Goal: Information Seeking & Learning: Learn about a topic

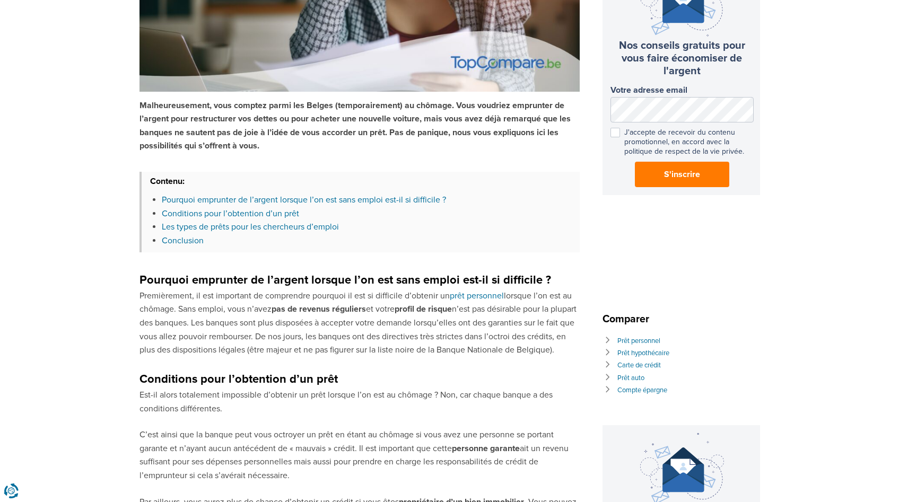
scroll to position [268, 0]
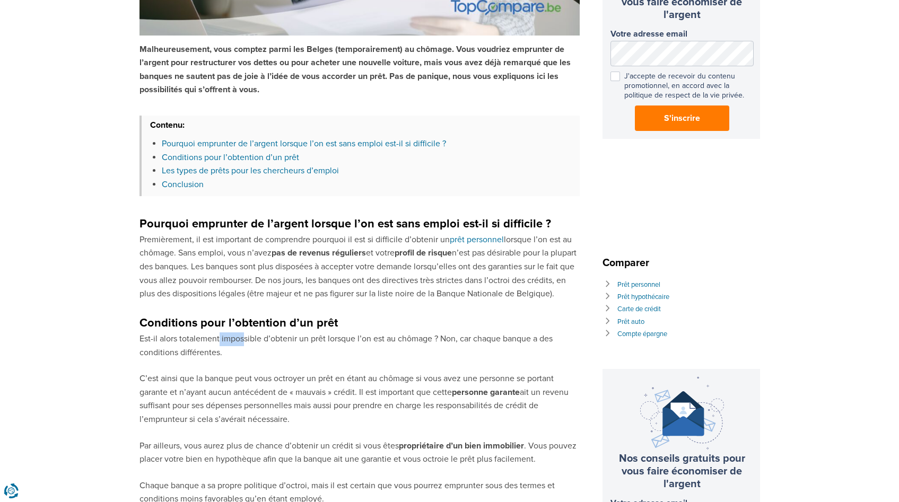
drag, startPoint x: 218, startPoint y: 339, endPoint x: 271, endPoint y: 341, distance: 53.1
click at [271, 341] on p "Est-il alors totalement impossible d’obtenir un prêt lorsque l’on est au chômag…" at bounding box center [360, 346] width 440 height 27
click at [319, 386] on p "C’est ainsi que la banque peut vous octroyer un prêt en étant au chômage si vou…" at bounding box center [360, 399] width 440 height 54
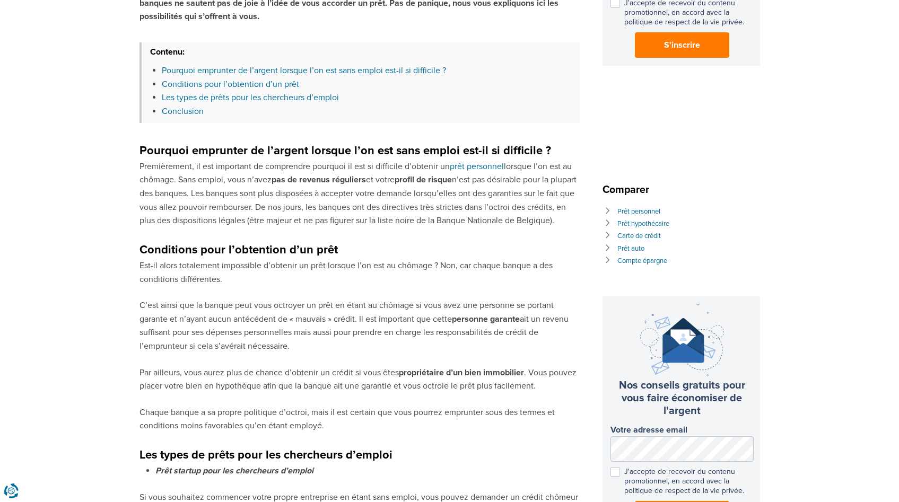
scroll to position [343, 0]
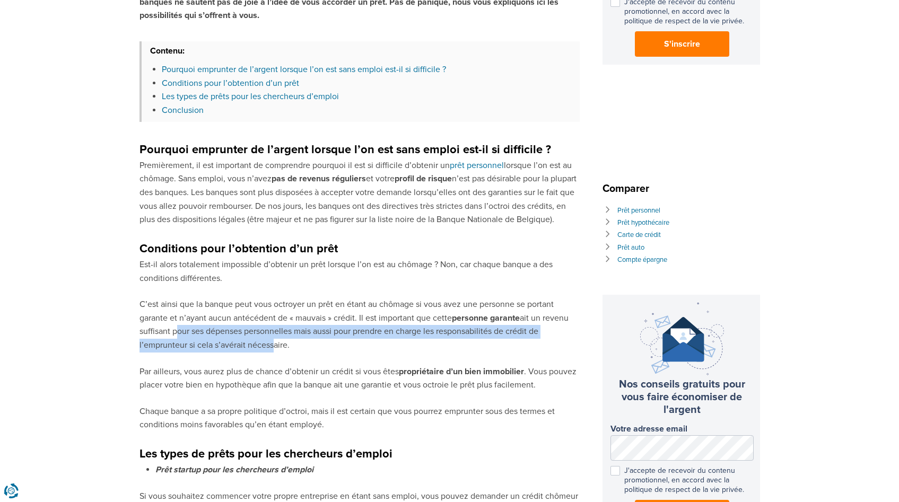
drag, startPoint x: 163, startPoint y: 327, endPoint x: 328, endPoint y: 389, distance: 175.8
click at [316, 381] on div "Malheureusement, vous comptez parmi les Belges (temporairement) au chômage. Vou…" at bounding box center [360, 324] width 440 height 1167
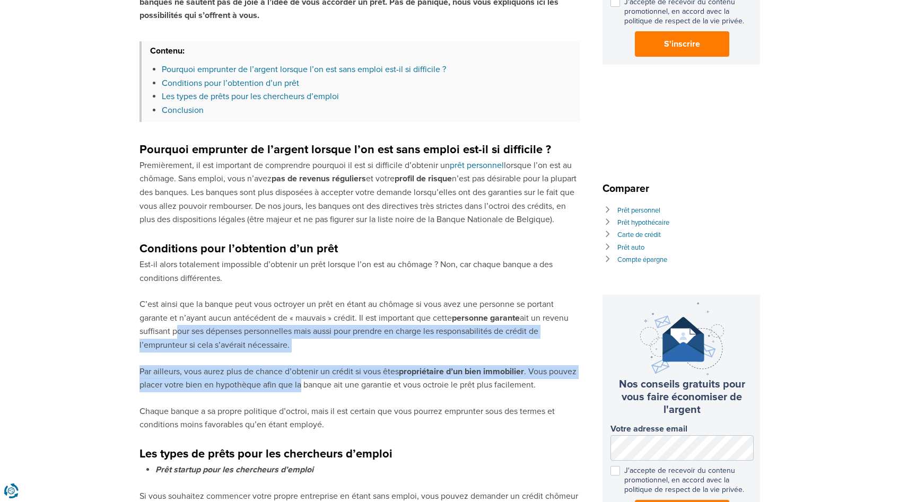
click at [355, 343] on p "C’est ainsi que la banque peut vous octroyer un prêt en étant au chômage si vou…" at bounding box center [360, 325] width 440 height 54
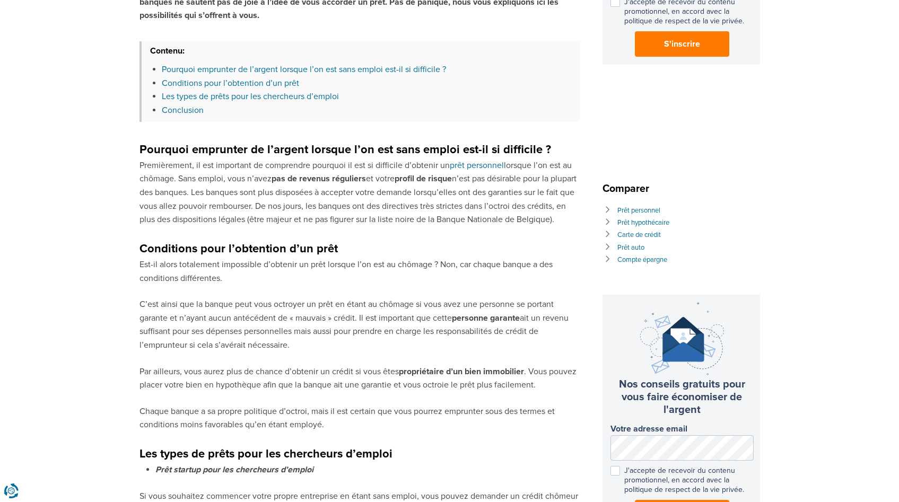
scroll to position [397, 0]
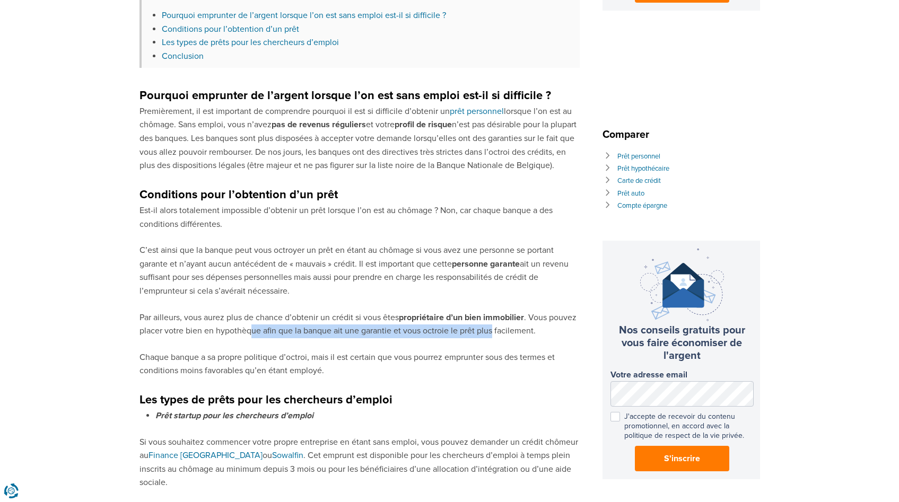
drag, startPoint x: 266, startPoint y: 326, endPoint x: 589, endPoint y: 350, distance: 324.0
click at [579, 346] on div "Faire une demande de prêt sans emploi: est-ce possible? [DATE] | Posted by [PER…" at bounding box center [450, 270] width 621 height 1223
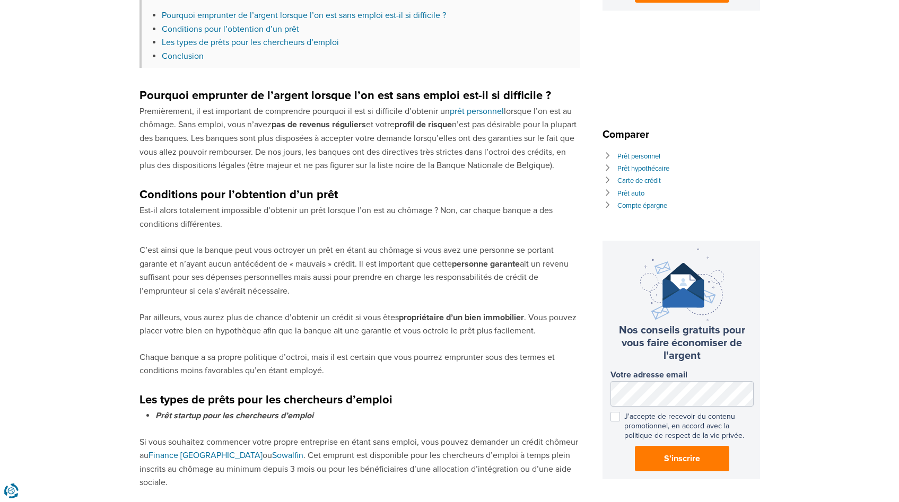
click at [473, 371] on p "Chaque banque a sa propre politique d’octroi, mais il est certain que vous pour…" at bounding box center [360, 364] width 440 height 27
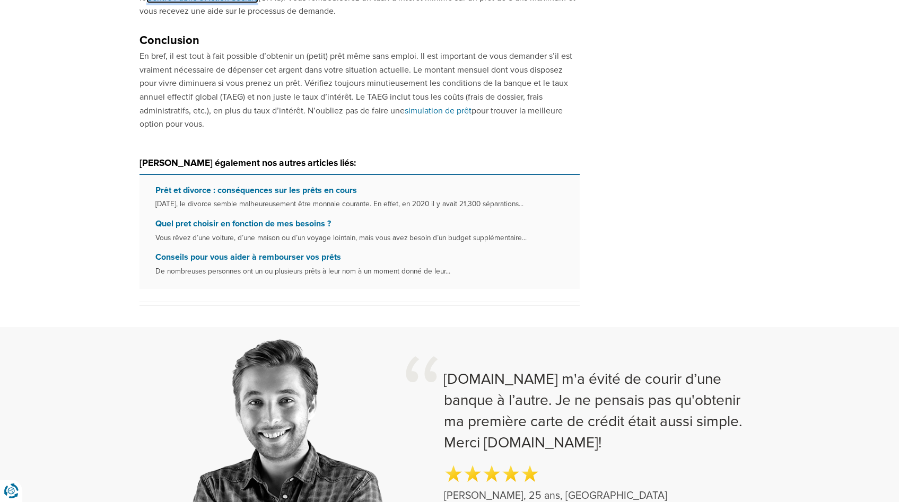
scroll to position [969, 0]
